Goal: Check status: Check status

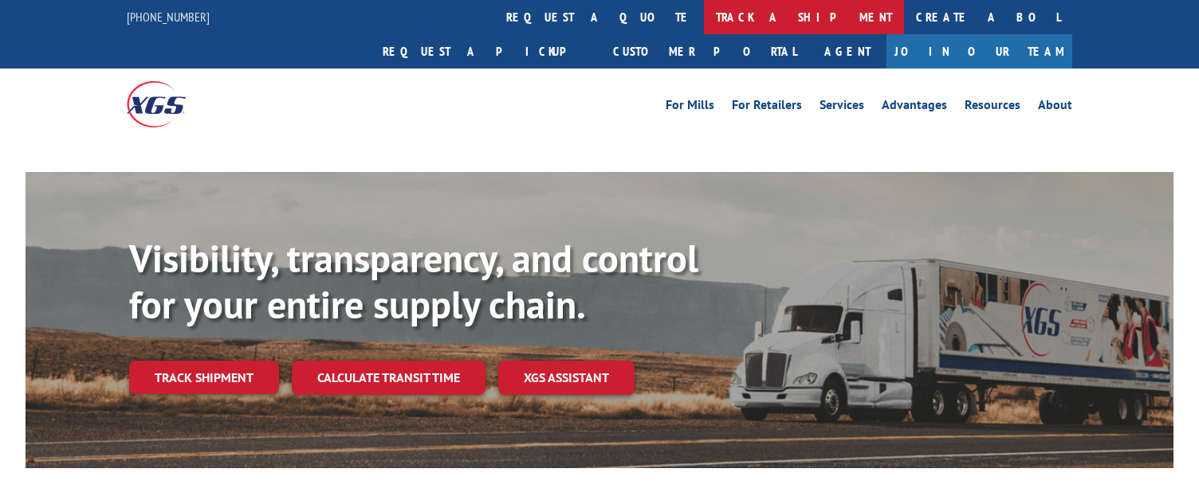
click at [704, 15] on link "track a shipment" at bounding box center [804, 17] width 200 height 34
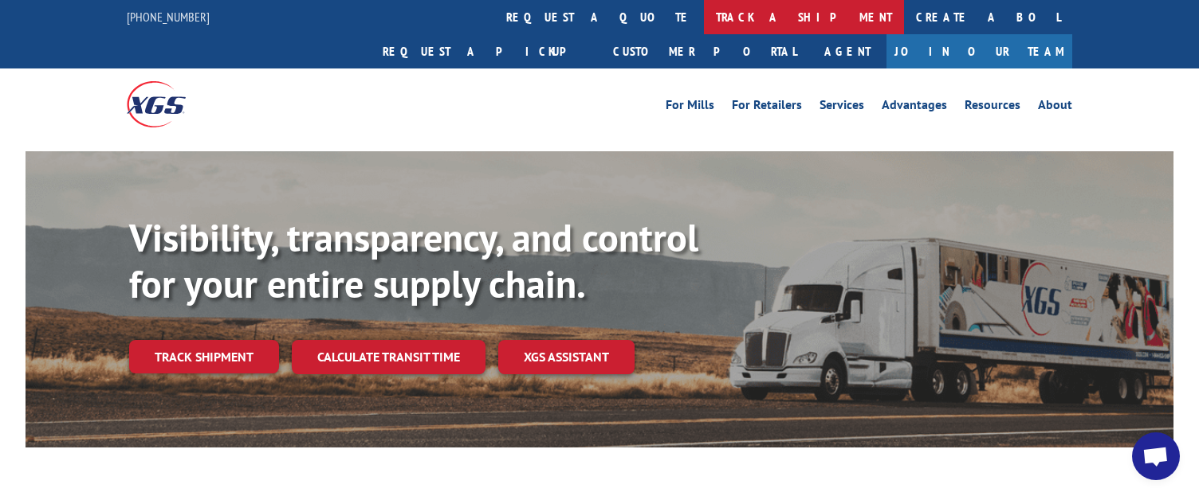
click at [704, 23] on link "track a shipment" at bounding box center [804, 17] width 200 height 34
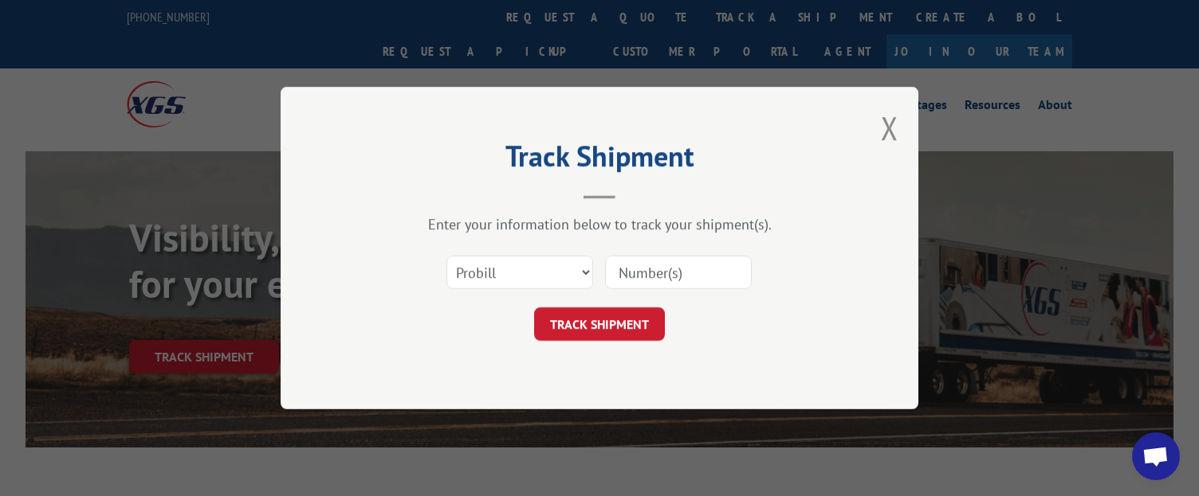
click at [624, 275] on input at bounding box center [678, 272] width 147 height 33
paste input "17603494"
type input "17603494"
click at [602, 313] on button "TRACK SHIPMENT" at bounding box center [599, 324] width 131 height 33
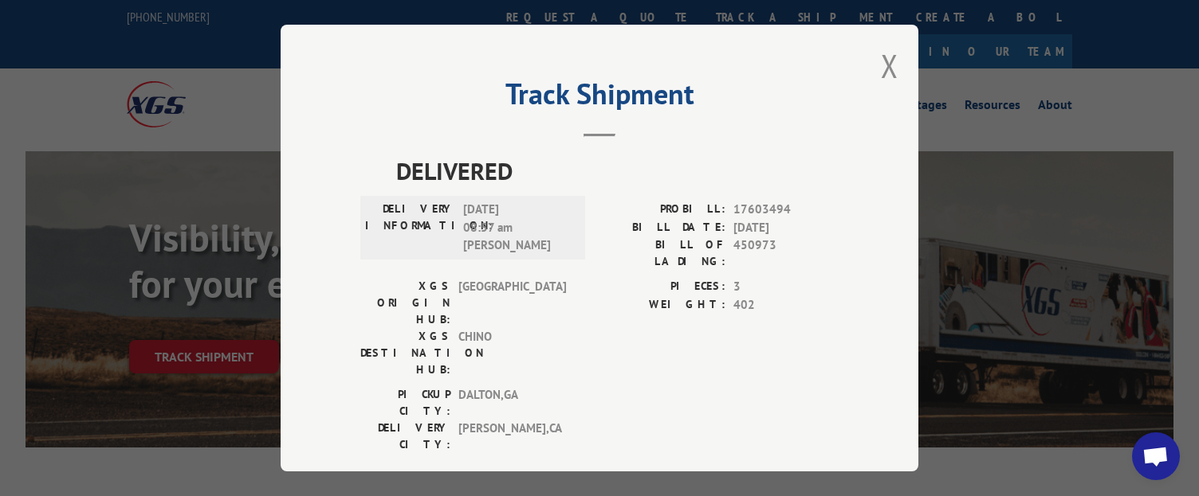
scroll to position [10, 0]
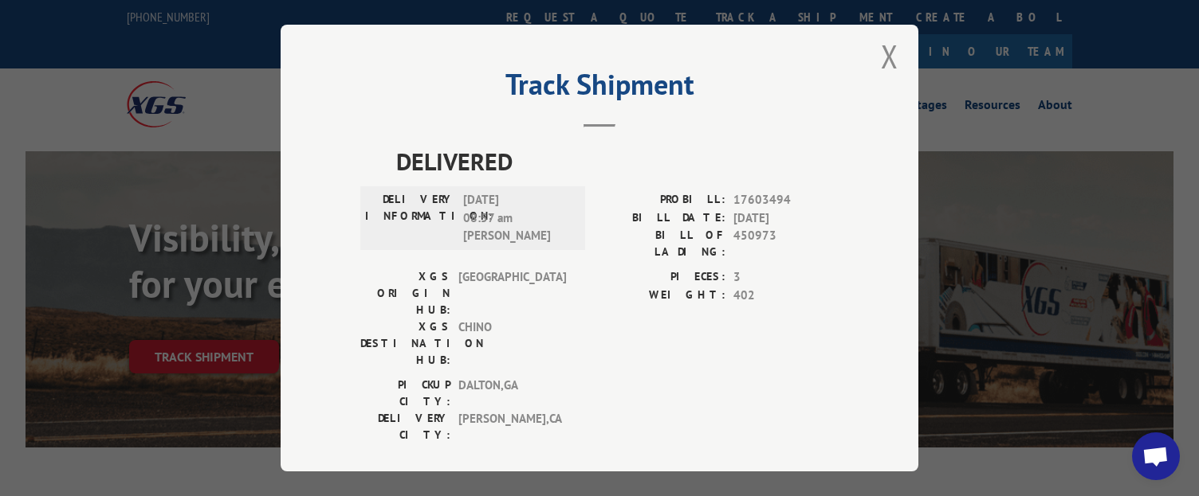
click at [1148, 453] on span "Open chat" at bounding box center [1155, 458] width 26 height 22
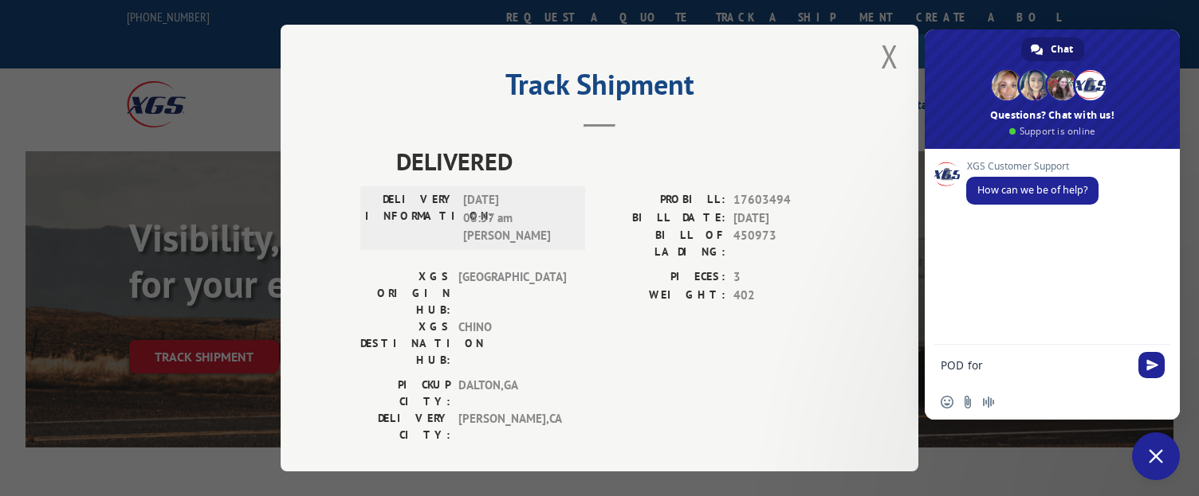
type textarea "POD for 17603494"
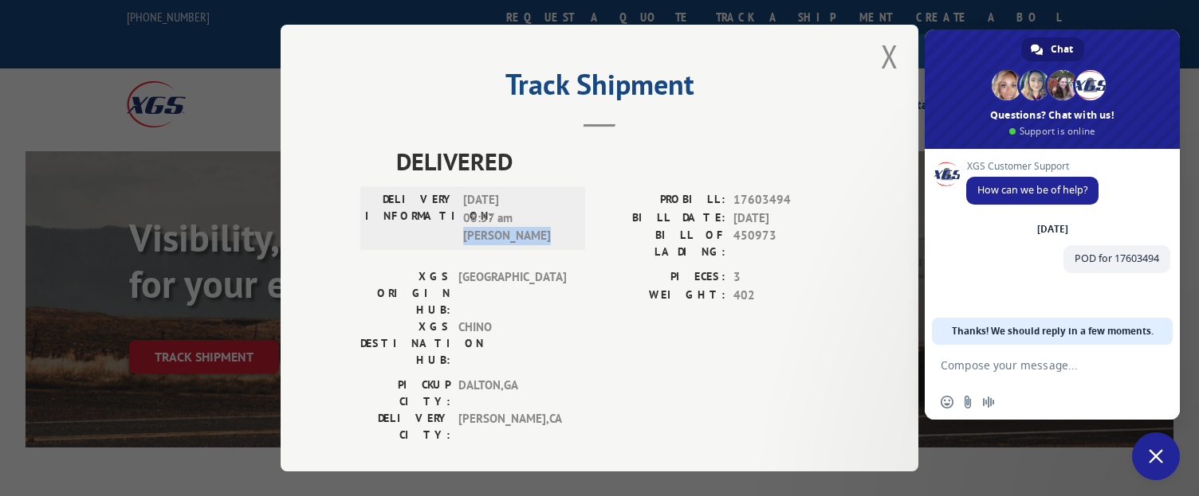
drag, startPoint x: 458, startPoint y: 237, endPoint x: 548, endPoint y: 239, distance: 90.1
click at [548, 239] on span "[DATE] 08:57 am [PERSON_NAME]" at bounding box center [517, 218] width 108 height 54
copy span "[PERSON_NAME]"
drag, startPoint x: 462, startPoint y: 216, endPoint x: 539, endPoint y: 216, distance: 76.5
click at [539, 216] on span "[DATE] 08:57 am [PERSON_NAME]" at bounding box center [517, 218] width 108 height 54
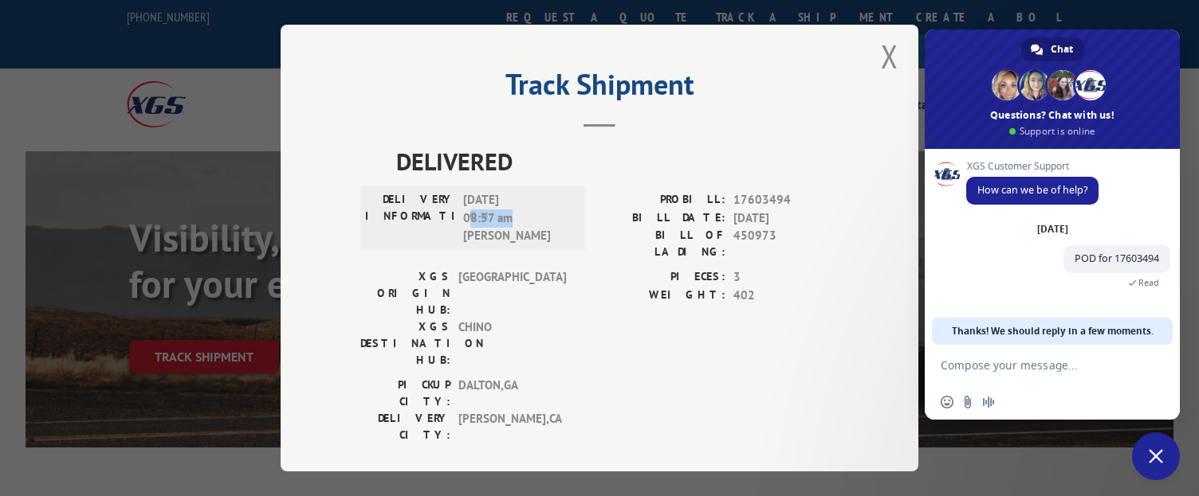
copy span "8:57 am"
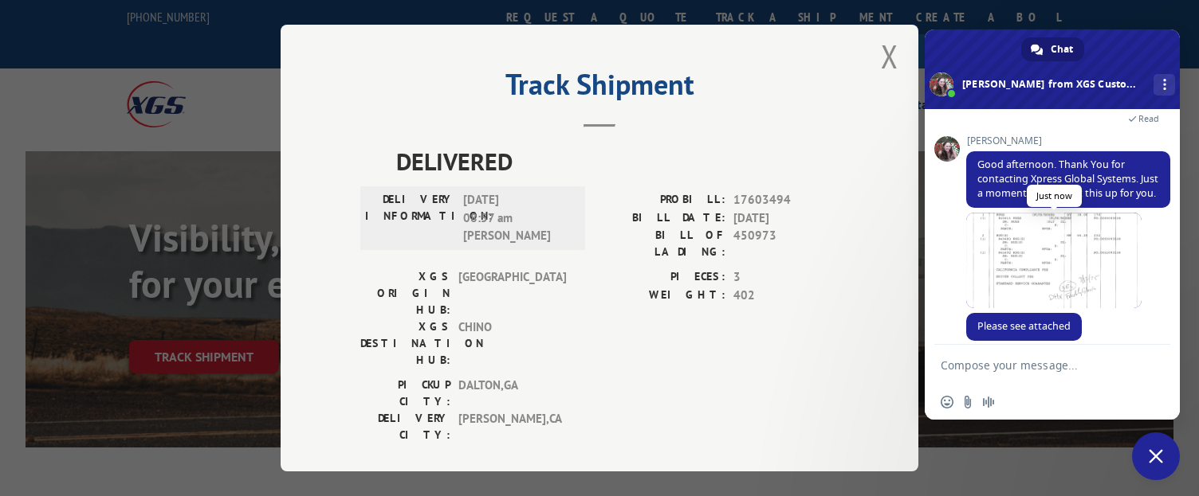
scroll to position [157, 0]
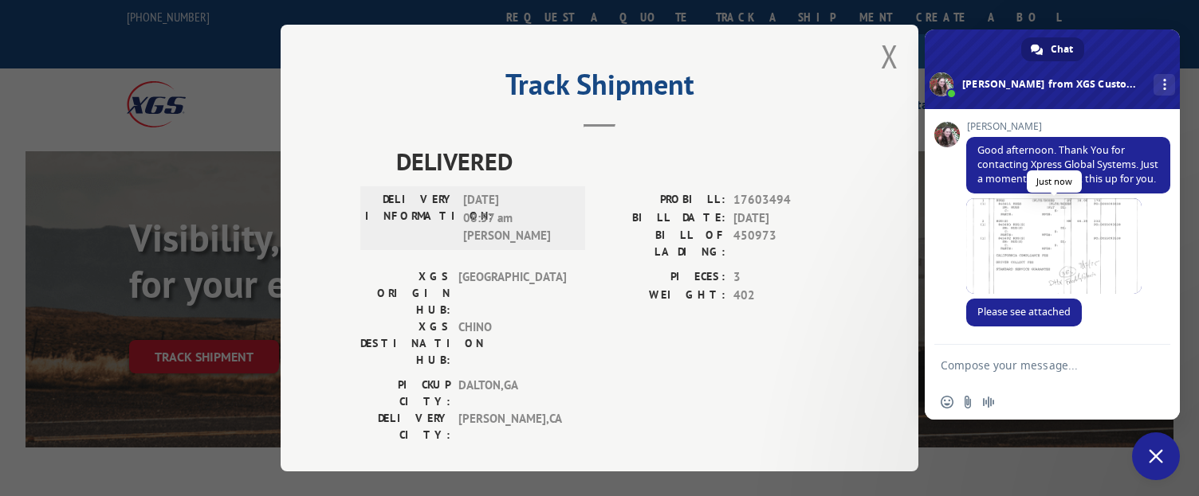
click at [1043, 267] on span at bounding box center [1053, 246] width 175 height 96
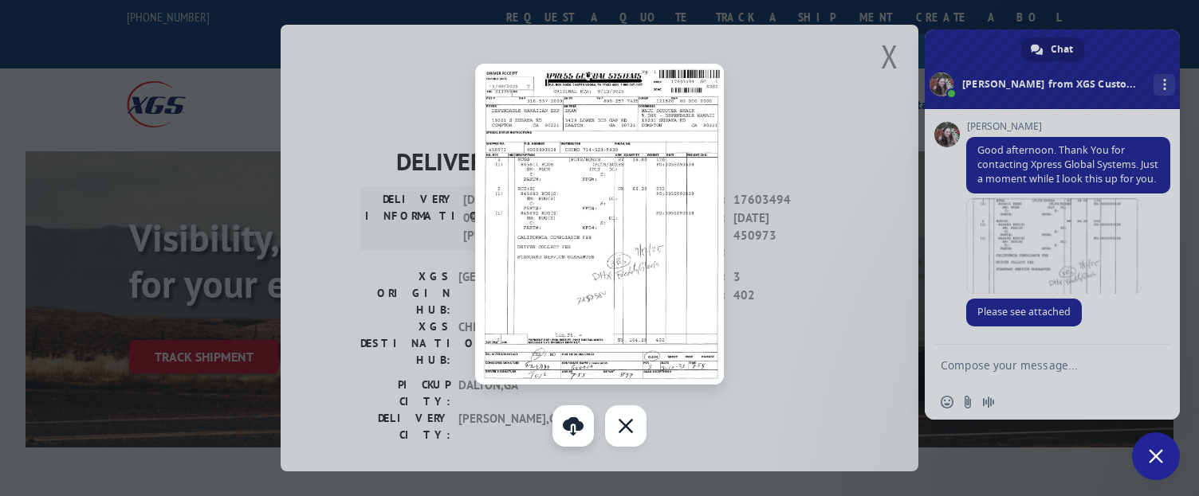
click at [571, 420] on link "Download" at bounding box center [572, 426] width 41 height 41
drag, startPoint x: 1128, startPoint y: 346, endPoint x: 1120, endPoint y: 350, distance: 8.2
click at [1128, 346] on div at bounding box center [599, 248] width 1199 height 496
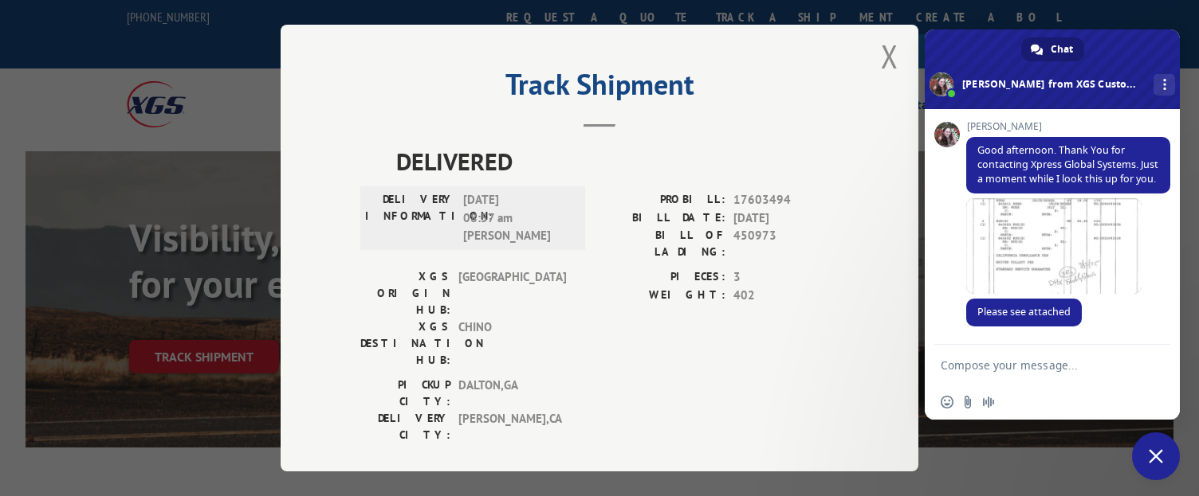
click at [1030, 356] on form at bounding box center [1034, 366] width 188 height 43
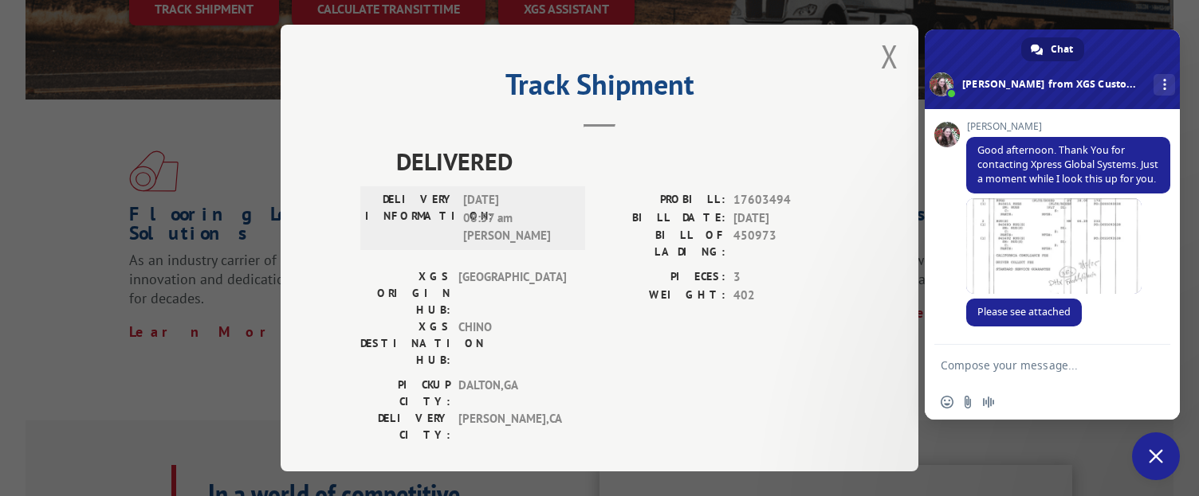
scroll to position [434, 0]
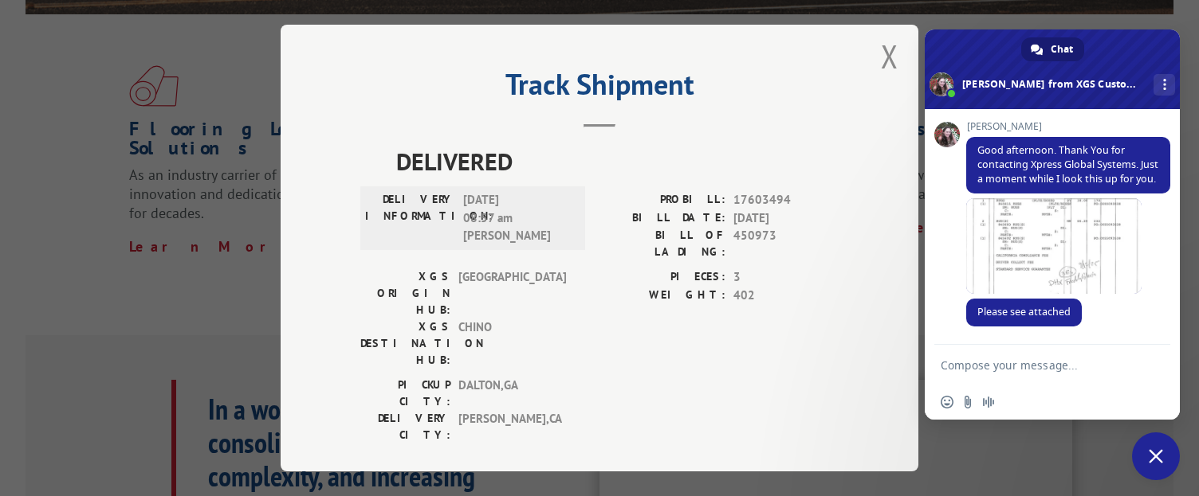
click at [1026, 370] on textarea "Compose your message..." at bounding box center [1034, 366] width 188 height 14
type textarea "Thank you!"
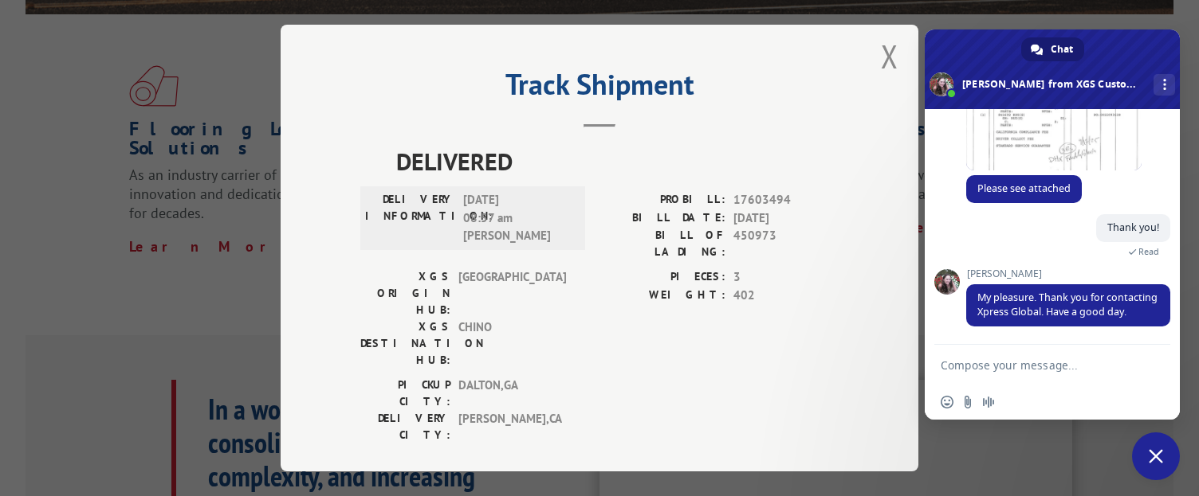
scroll to position [299, 0]
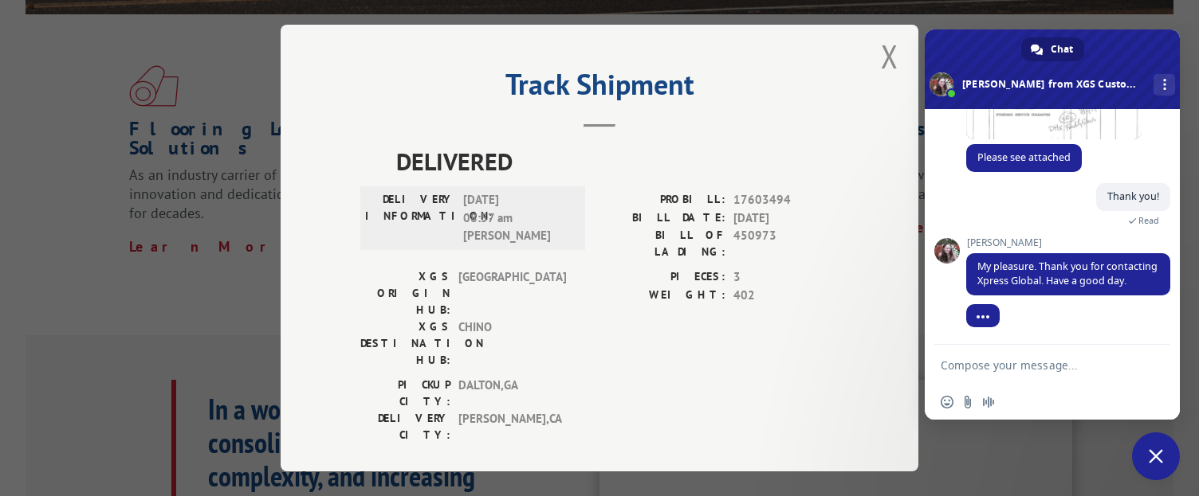
click at [896, 51] on div "Track Shipment DELIVERED DELIVERY INFORMATION: [DATE] 08:57 am [PERSON_NAME]: 1…" at bounding box center [600, 248] width 638 height 447
